Goal: Task Accomplishment & Management: Use online tool/utility

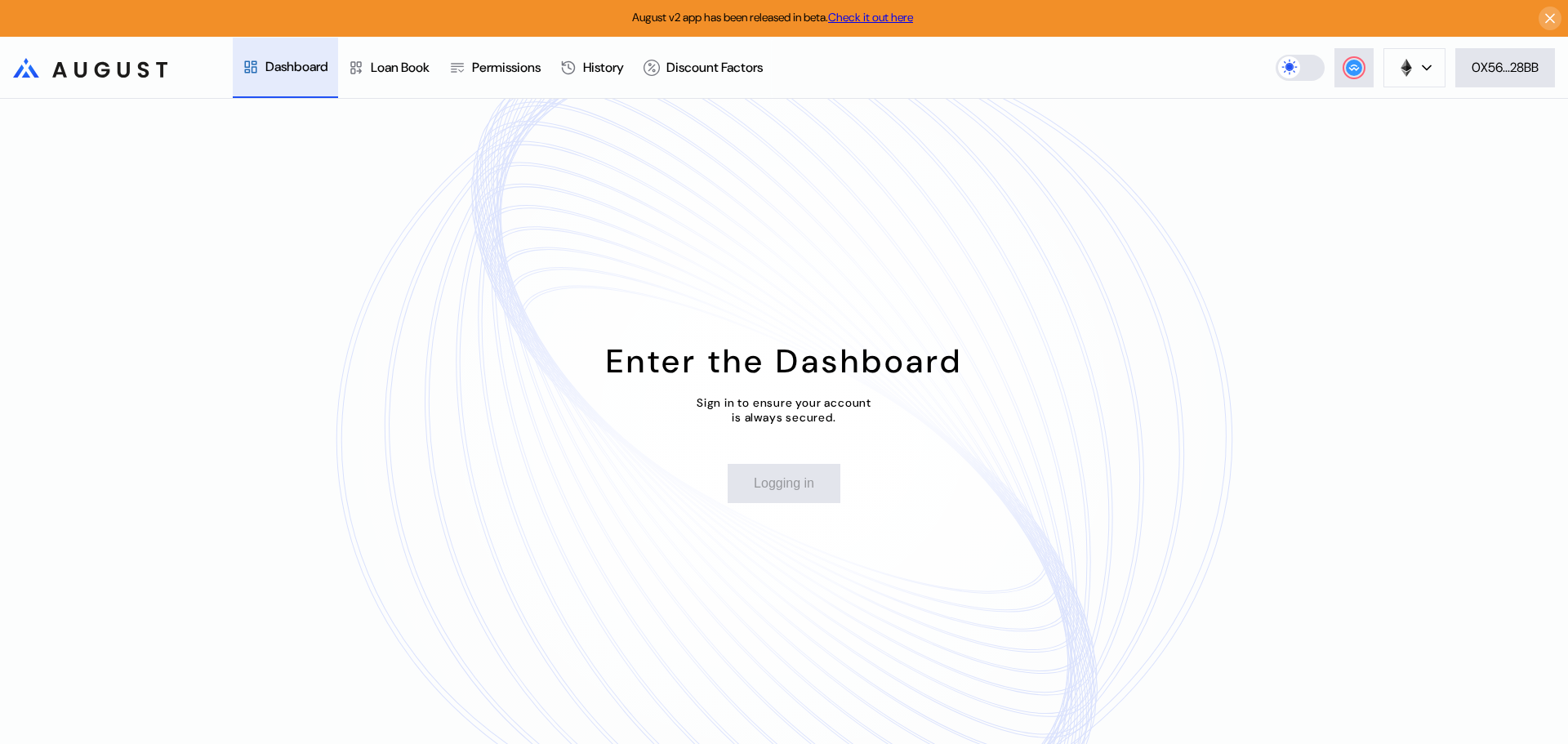
click at [1190, 232] on div "Enter the Dashboard Sign in to ensure your account is always secured. Logging in" at bounding box center [784, 421] width 1568 height 645
click at [787, 222] on div "Enter the Dashboard Sign in to ensure your account is always secured. Logging in" at bounding box center [784, 421] width 1568 height 645
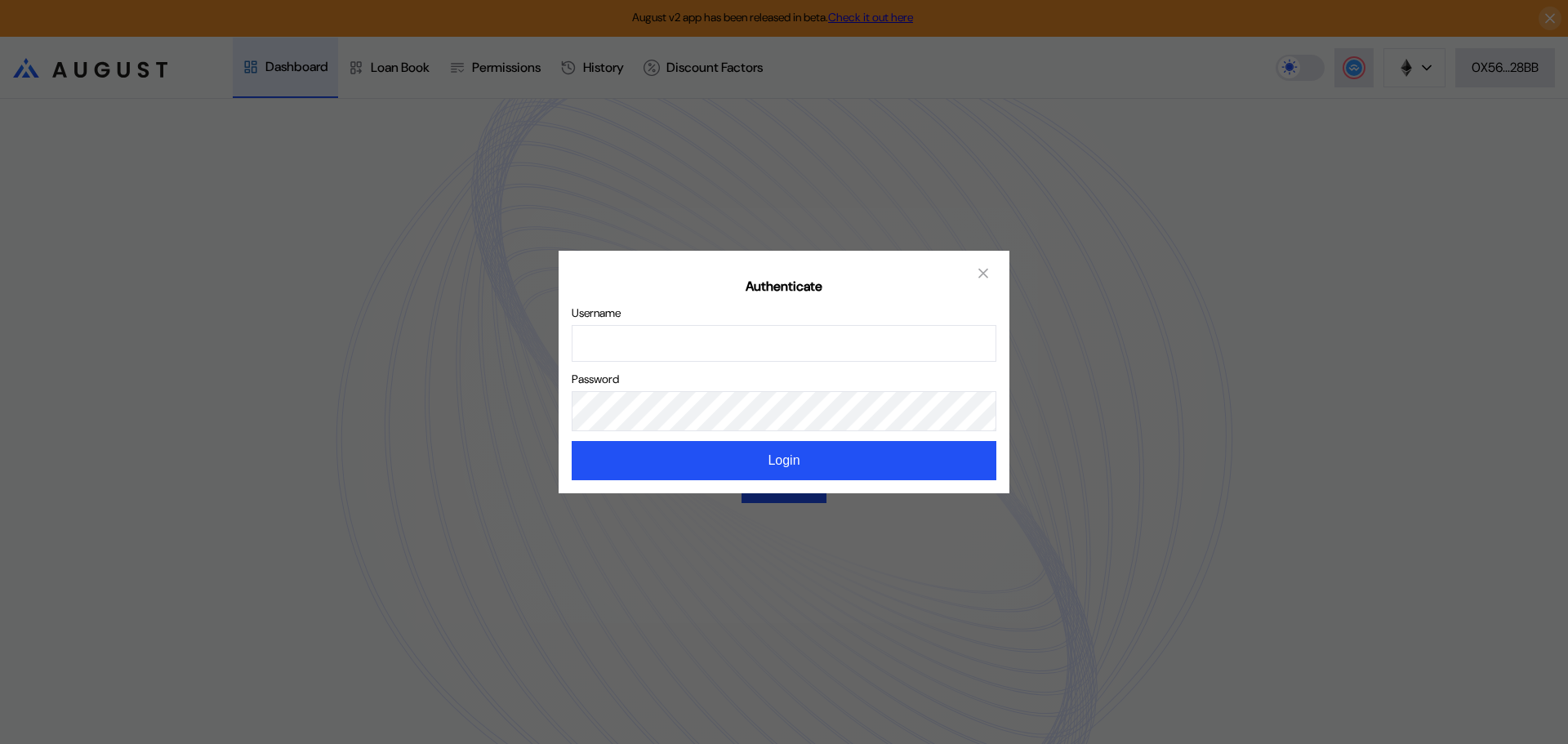
type input "*********"
